Goal: Task Accomplishment & Management: Manage account settings

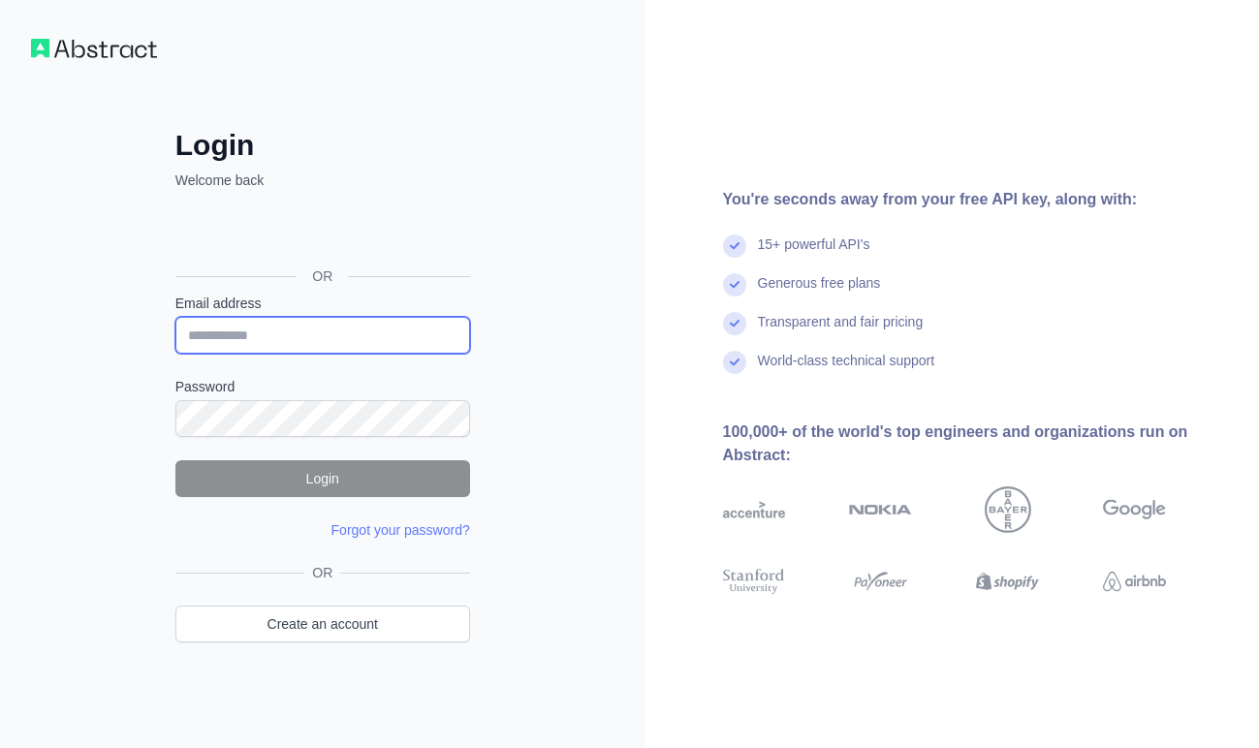
click at [273, 325] on input "Email address" at bounding box center [322, 335] width 295 height 37
click at [273, 337] on input "Email address" at bounding box center [322, 335] width 295 height 37
type input "**********"
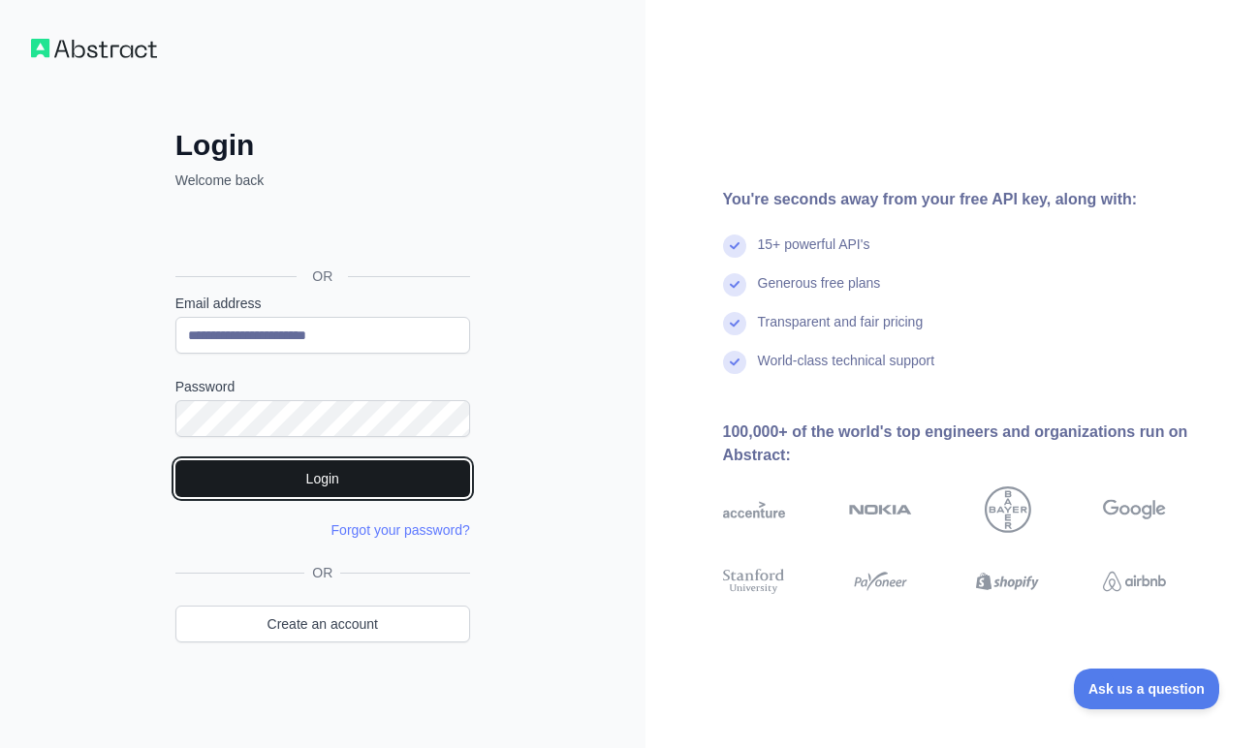
click at [365, 479] on button "Login" at bounding box center [322, 478] width 295 height 37
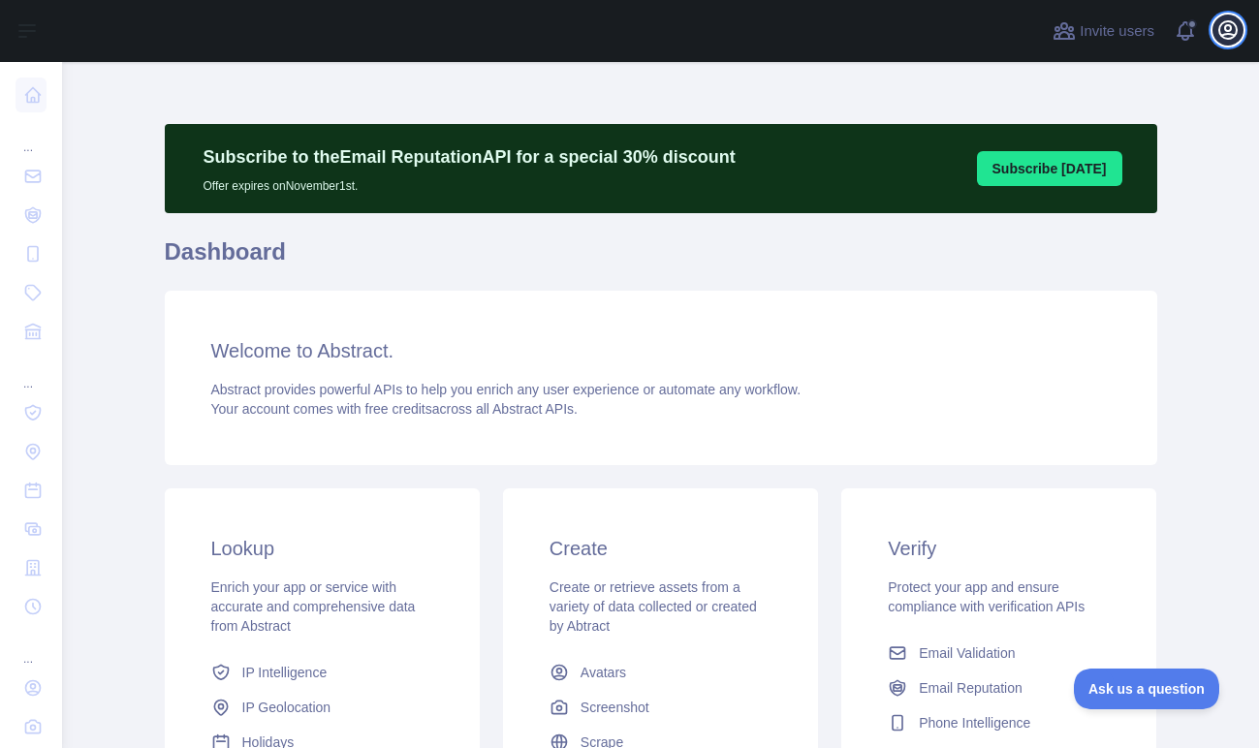
click at [1225, 26] on icon "button" at bounding box center [1227, 29] width 17 height 17
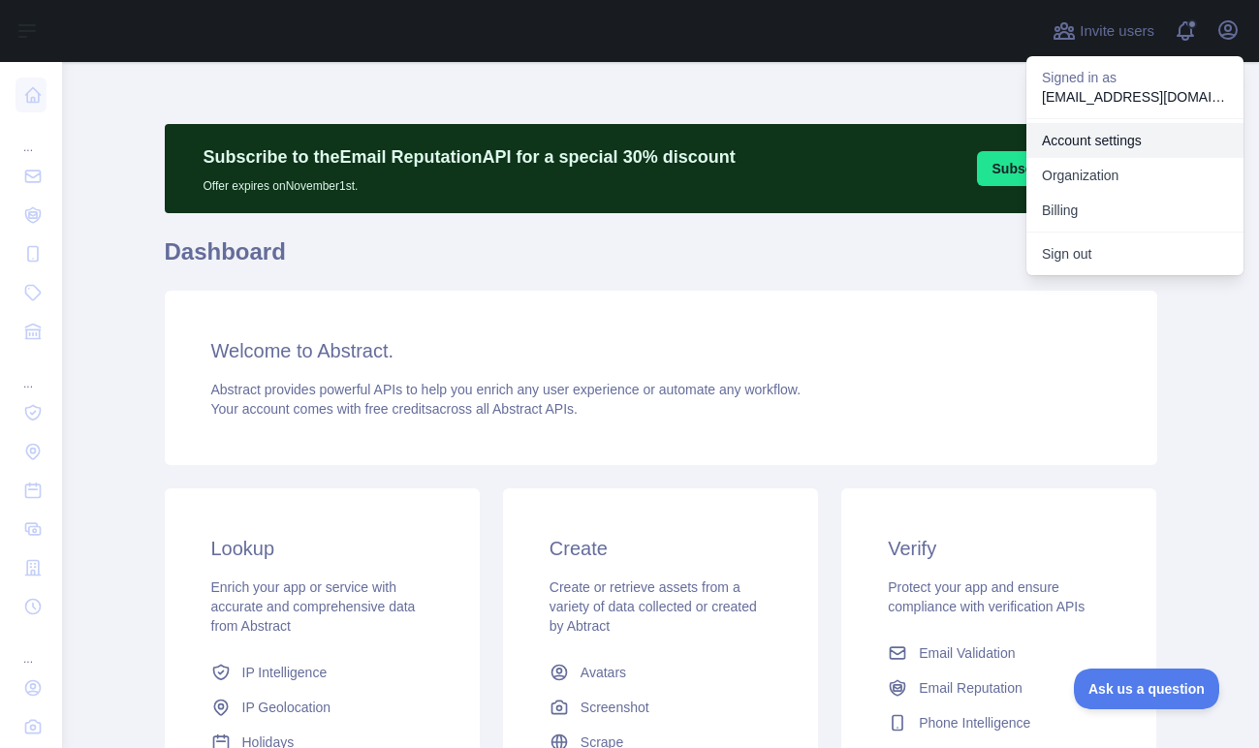
click at [1085, 145] on link "Account settings" at bounding box center [1134, 140] width 217 height 35
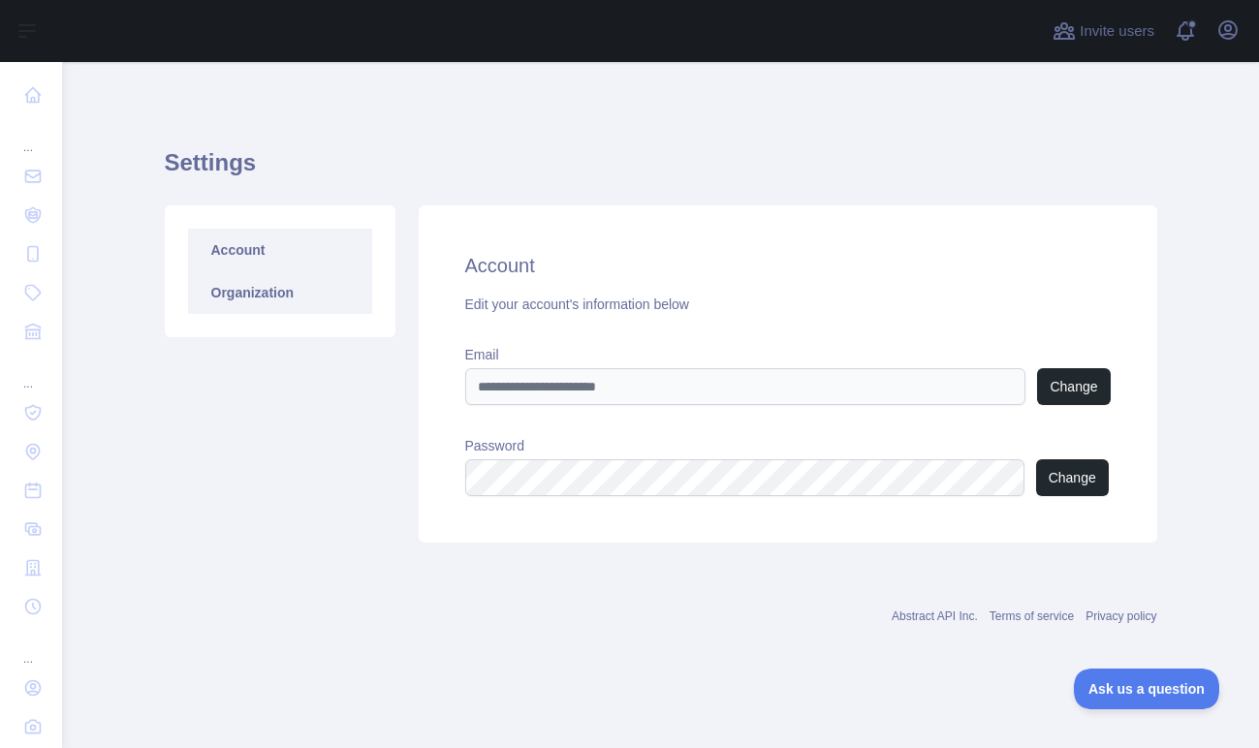
click at [276, 296] on link "Organization" at bounding box center [280, 292] width 184 height 43
